Goal: Information Seeking & Learning: Learn about a topic

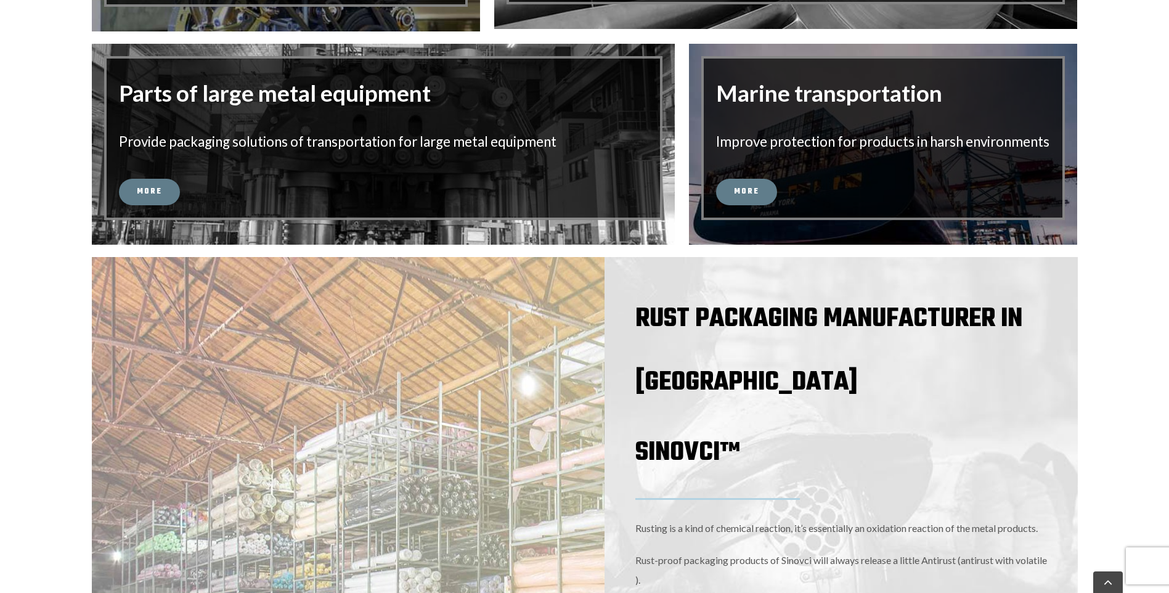
scroll to position [1540, 0]
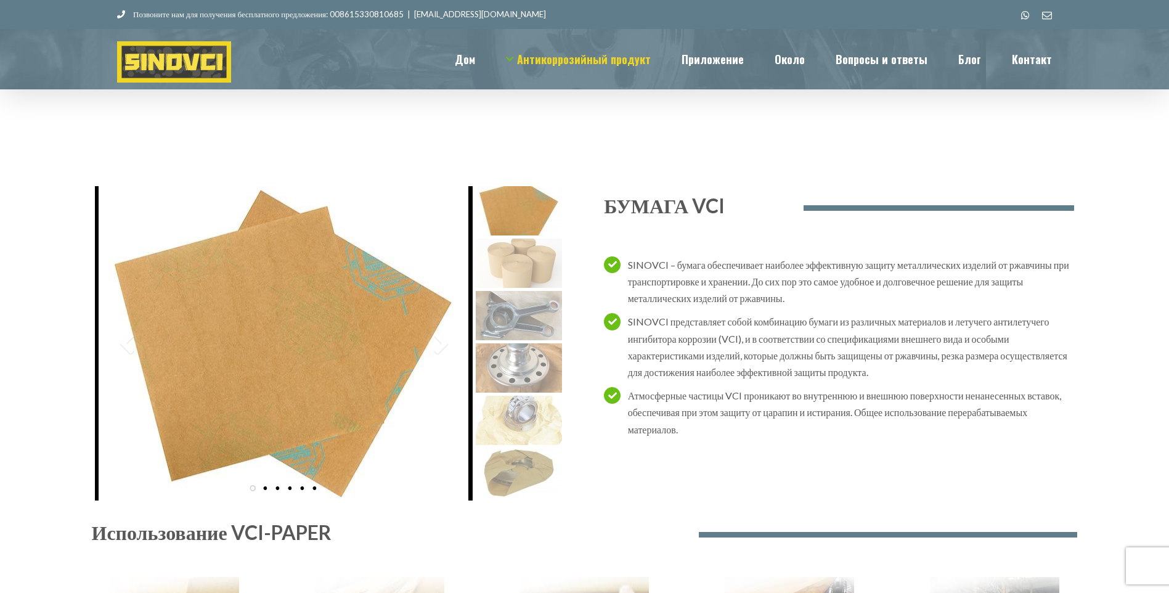
click at [511, 472] on div "Использование VCI-PAPER" at bounding box center [585, 591] width 986 height 399
click at [505, 480] on div "Использование VCI-PAPER" at bounding box center [585, 591] width 986 height 399
click at [516, 413] on div "Использование VCI-PAPER" at bounding box center [585, 591] width 986 height 399
click at [434, 342] on div at bounding box center [440, 343] width 18 height 25
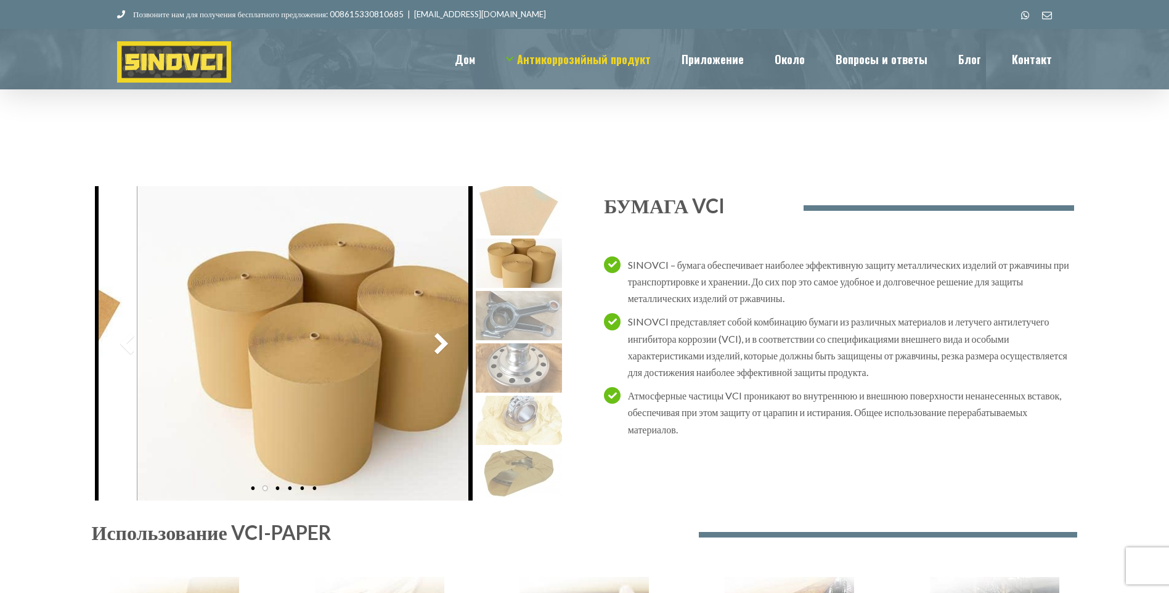
click at [434, 342] on div at bounding box center [440, 343] width 18 height 25
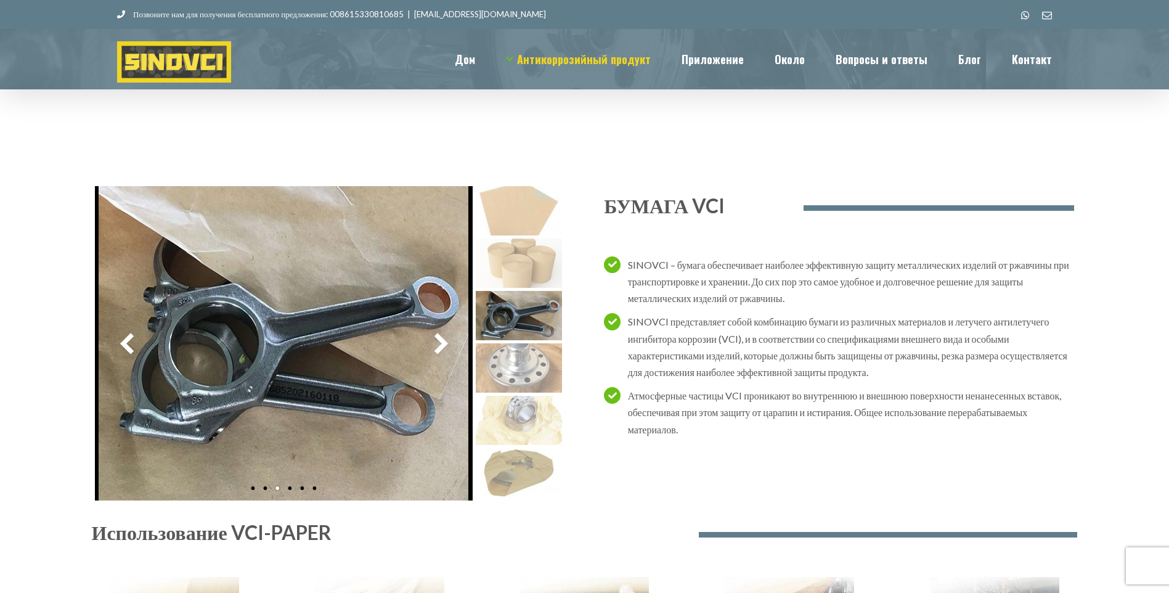
click at [434, 342] on div at bounding box center [440, 343] width 18 height 25
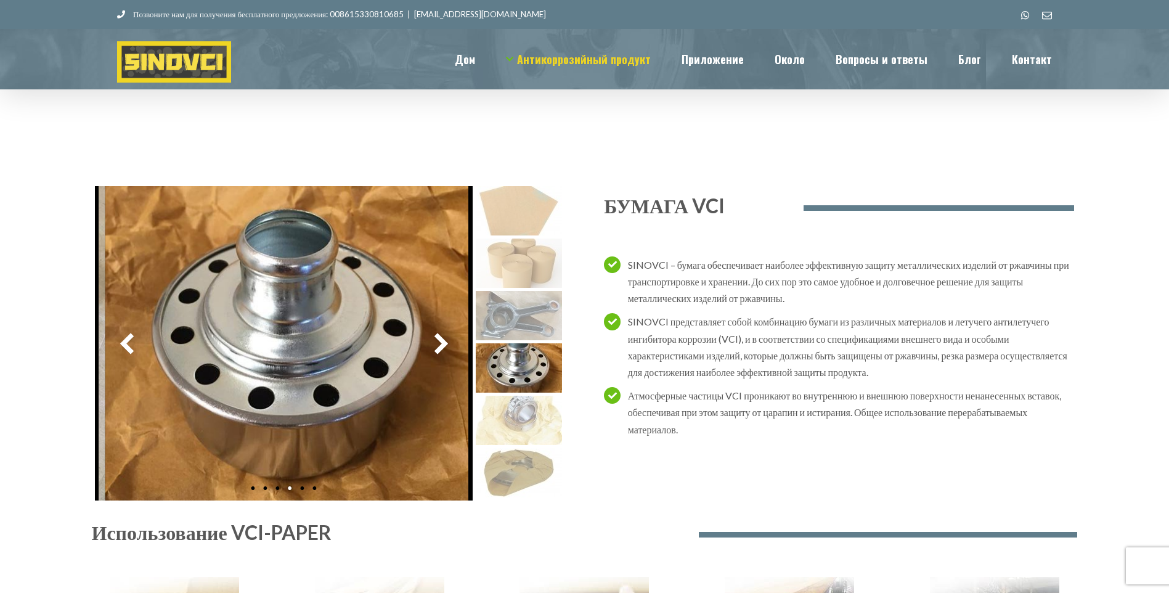
click at [434, 342] on div at bounding box center [440, 343] width 18 height 25
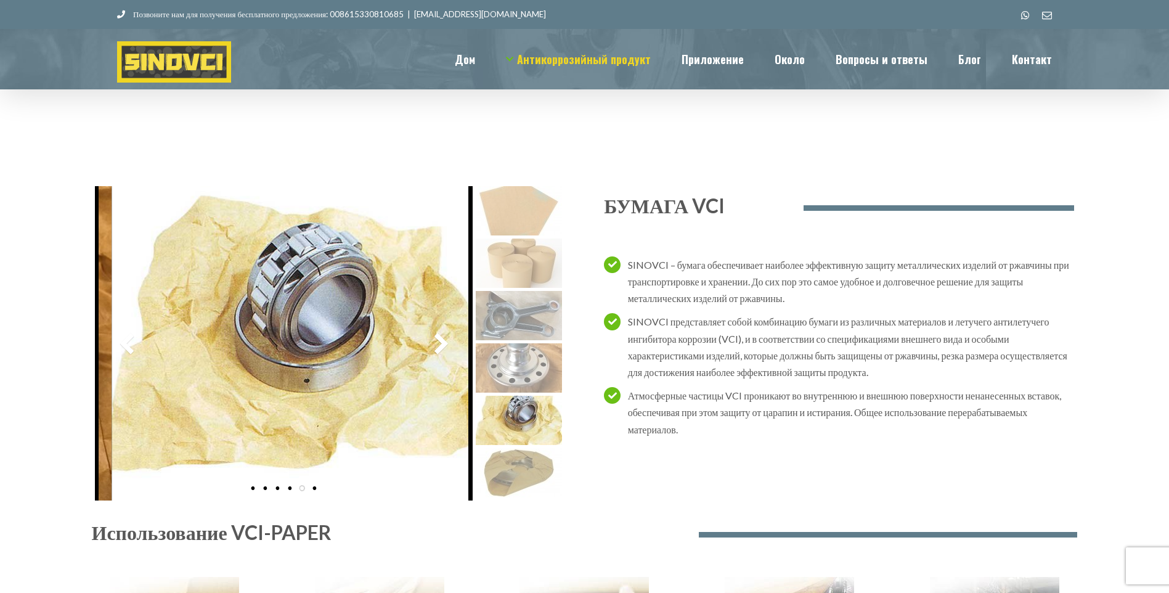
click at [434, 342] on div at bounding box center [440, 343] width 18 height 25
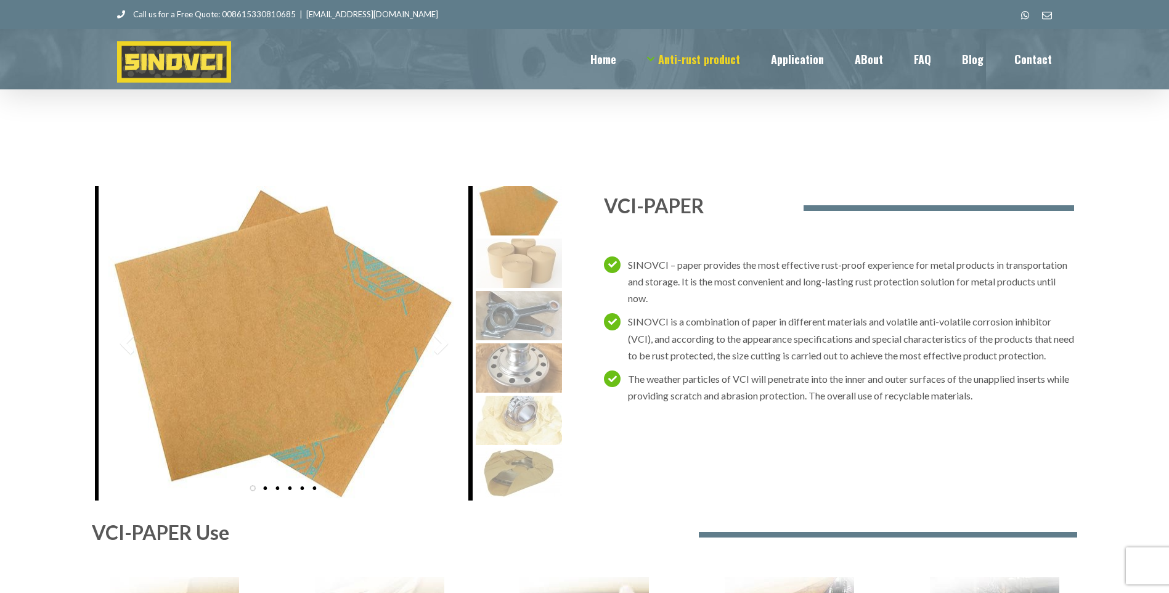
click at [201, 59] on img at bounding box center [174, 61] width 114 height 41
